Goal: Transaction & Acquisition: Download file/media

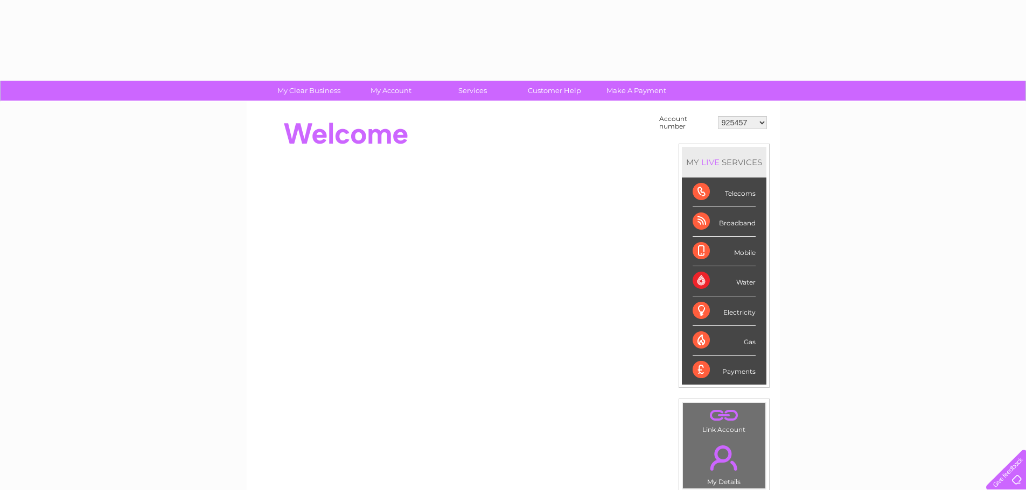
click at [760, 121] on select "925457 1085821 1100026 1129225 1133979 1148922 1151331 30266220 30273880 303111…" at bounding box center [742, 122] width 49 height 13
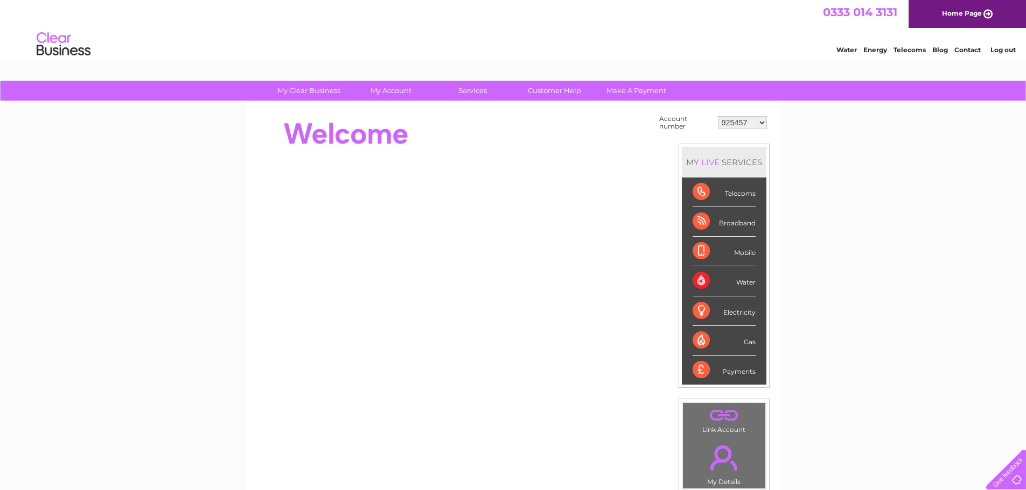
select select "30311179"
click at [718, 116] on select "925457 1085821 1100026 1129225 1133979 1148922 1151331 30266220 30273880 303111…" at bounding box center [742, 122] width 49 height 13
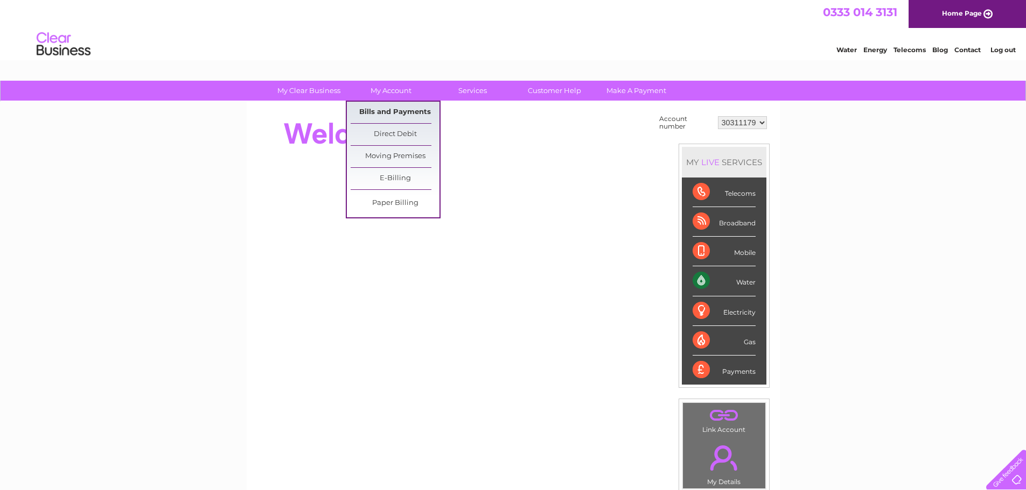
click at [405, 110] on link "Bills and Payments" at bounding box center [394, 113] width 89 height 22
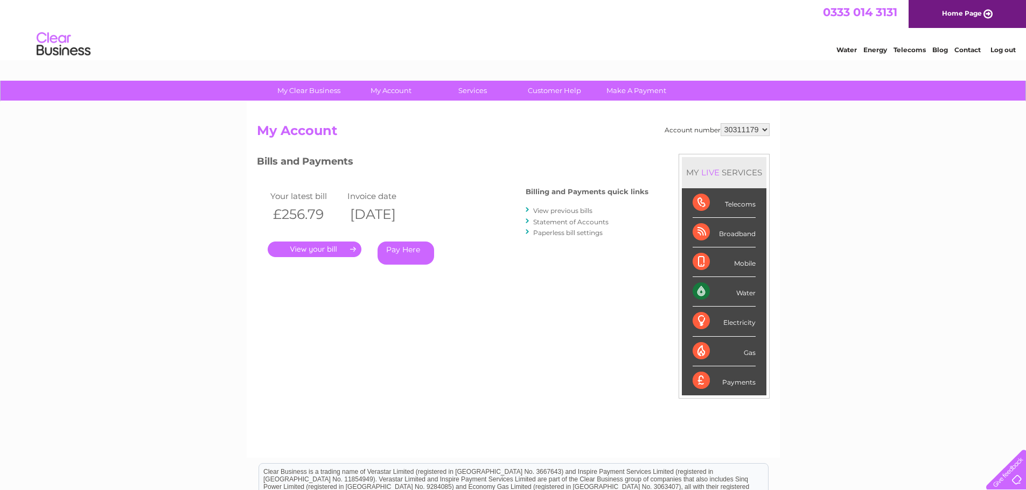
click at [340, 249] on link "." at bounding box center [315, 250] width 94 height 16
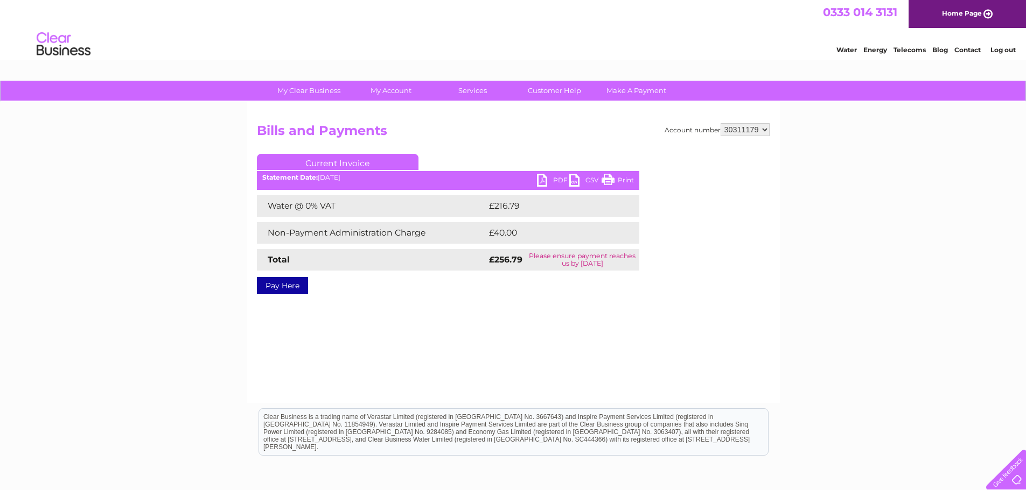
click at [545, 181] on link "PDF" at bounding box center [553, 182] width 32 height 16
click at [762, 127] on select "925457 1085821 1100026 1129225 1133979 1148922 1151331 30266220 30273880 303111…" at bounding box center [744, 129] width 49 height 13
select select "30316538"
click at [720, 123] on select "925457 1085821 1100026 1129225 1133979 1148922 1151331 30266220 30273880 303111…" at bounding box center [744, 129] width 49 height 13
click at [544, 184] on link "PDF" at bounding box center [553, 182] width 32 height 16
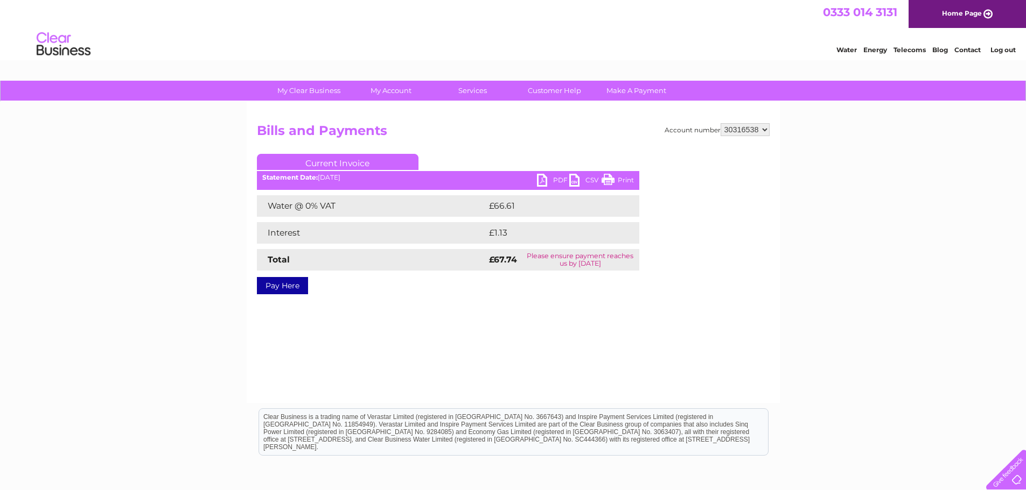
click at [763, 130] on select "925457 1085821 1100026 1129225 1133979 1148922 1151331 30266220 30273880 303111…" at bounding box center [744, 129] width 49 height 13
select select "30316946"
click at [720, 123] on select "925457 1085821 1100026 1129225 1133979 1148922 1151331 30266220 30273880 303111…" at bounding box center [744, 129] width 49 height 13
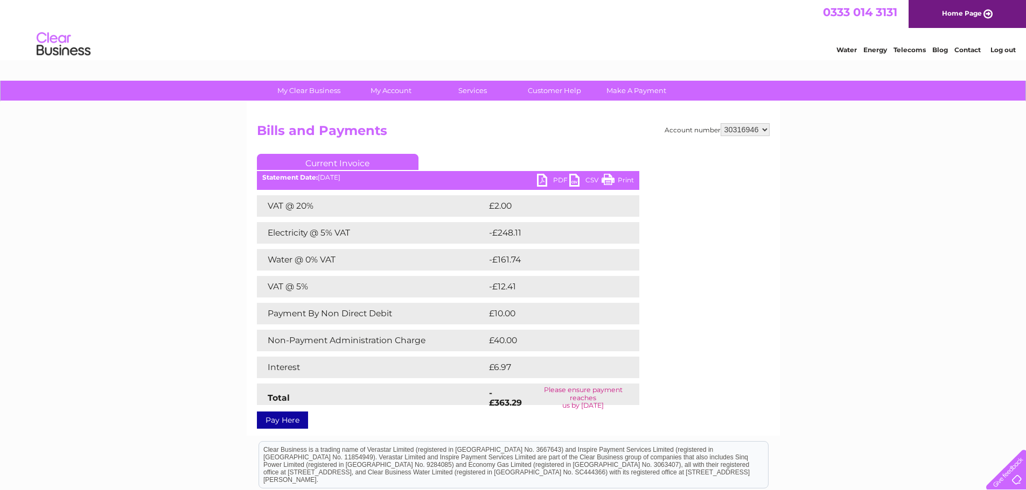
click at [544, 178] on link "PDF" at bounding box center [553, 182] width 32 height 16
click at [763, 129] on select "925457 1085821 1100026 1129225 1133979 1148922 1151331 30266220 30273880 303111…" at bounding box center [744, 129] width 49 height 13
select select "30317200"
click at [720, 123] on select "925457 1085821 1100026 1129225 1133979 1148922 1151331 30266220 30273880 303111…" at bounding box center [744, 129] width 49 height 13
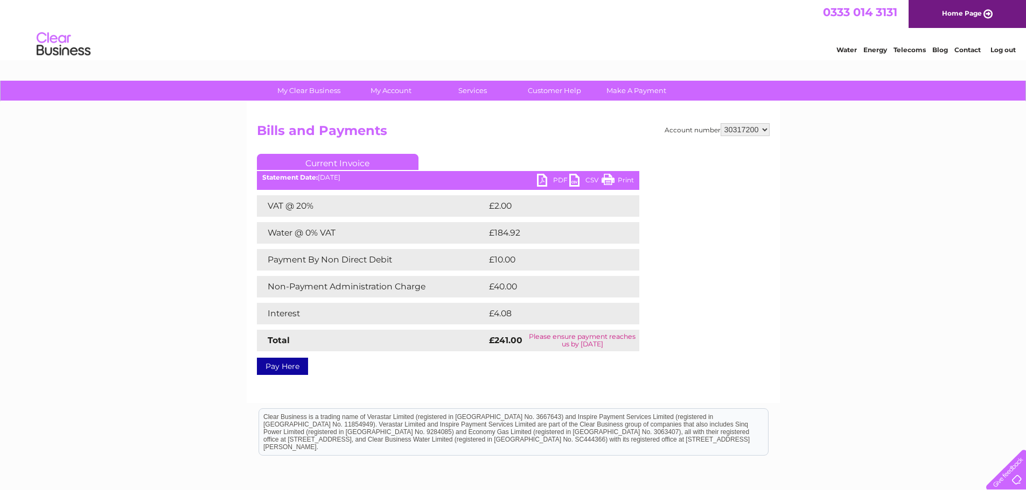
click at [539, 180] on link "PDF" at bounding box center [553, 182] width 32 height 16
click at [763, 131] on select "925457 1085821 1100026 1129225 1133979 1148922 1151331 30266220 30273880 303111…" at bounding box center [744, 129] width 49 height 13
select select "30316946"
click at [720, 123] on select "925457 1085821 1100026 1129225 1133979 1148922 1151331 30266220 30273880 303111…" at bounding box center [744, 129] width 49 height 13
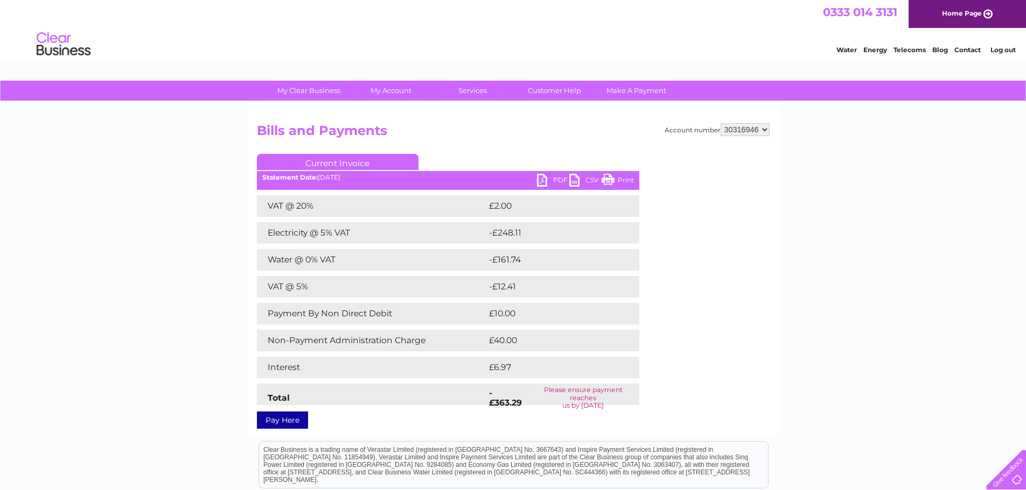
click at [537, 180] on link "PDF" at bounding box center [553, 182] width 32 height 16
